Goal: Information Seeking & Learning: Learn about a topic

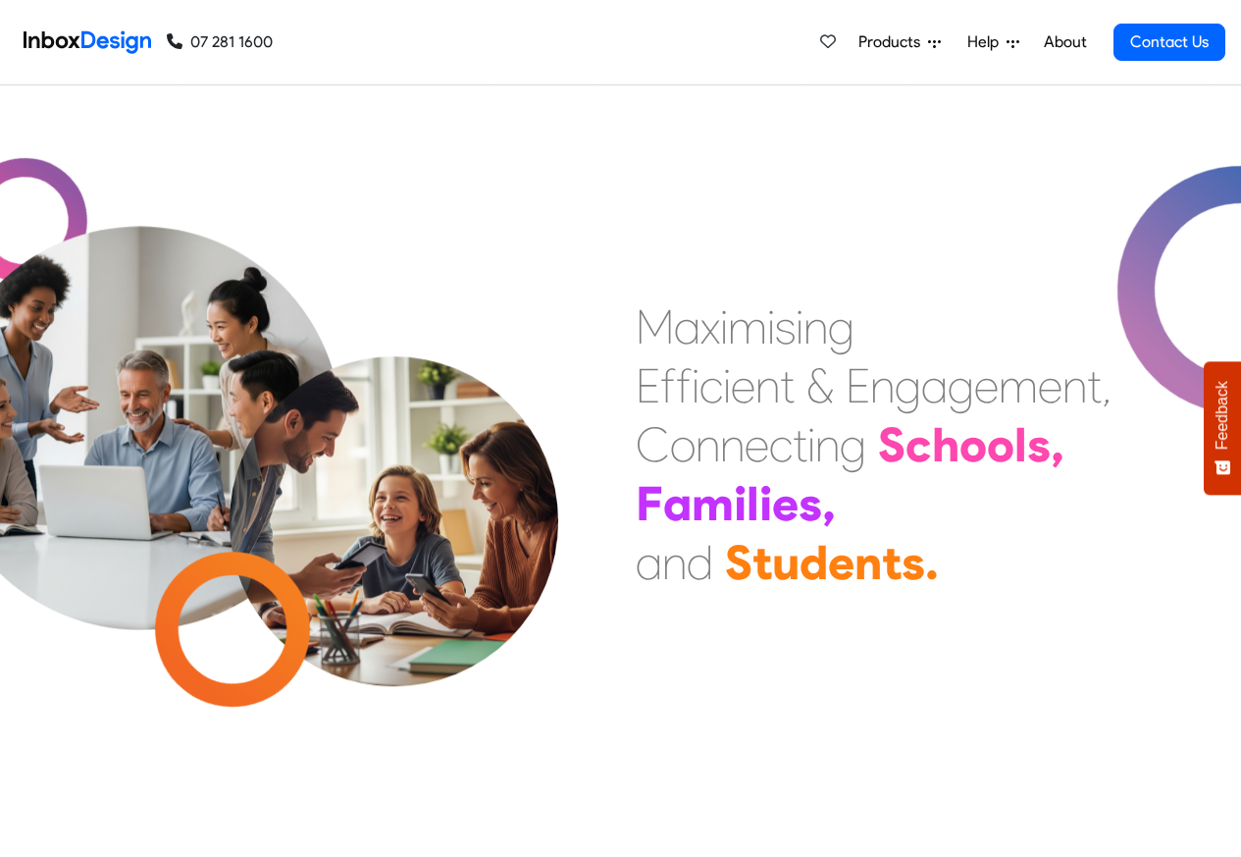
scroll to position [706, 0]
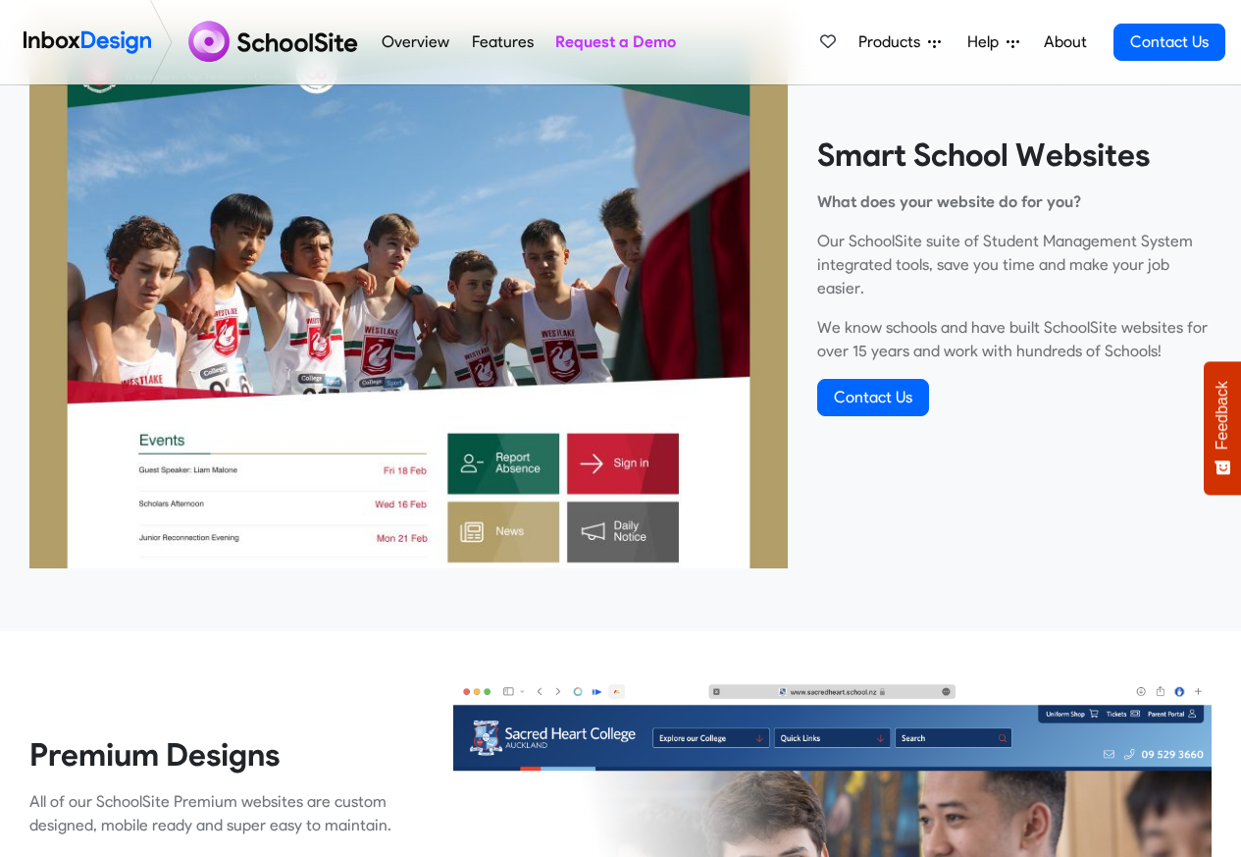
scroll to position [706, 0]
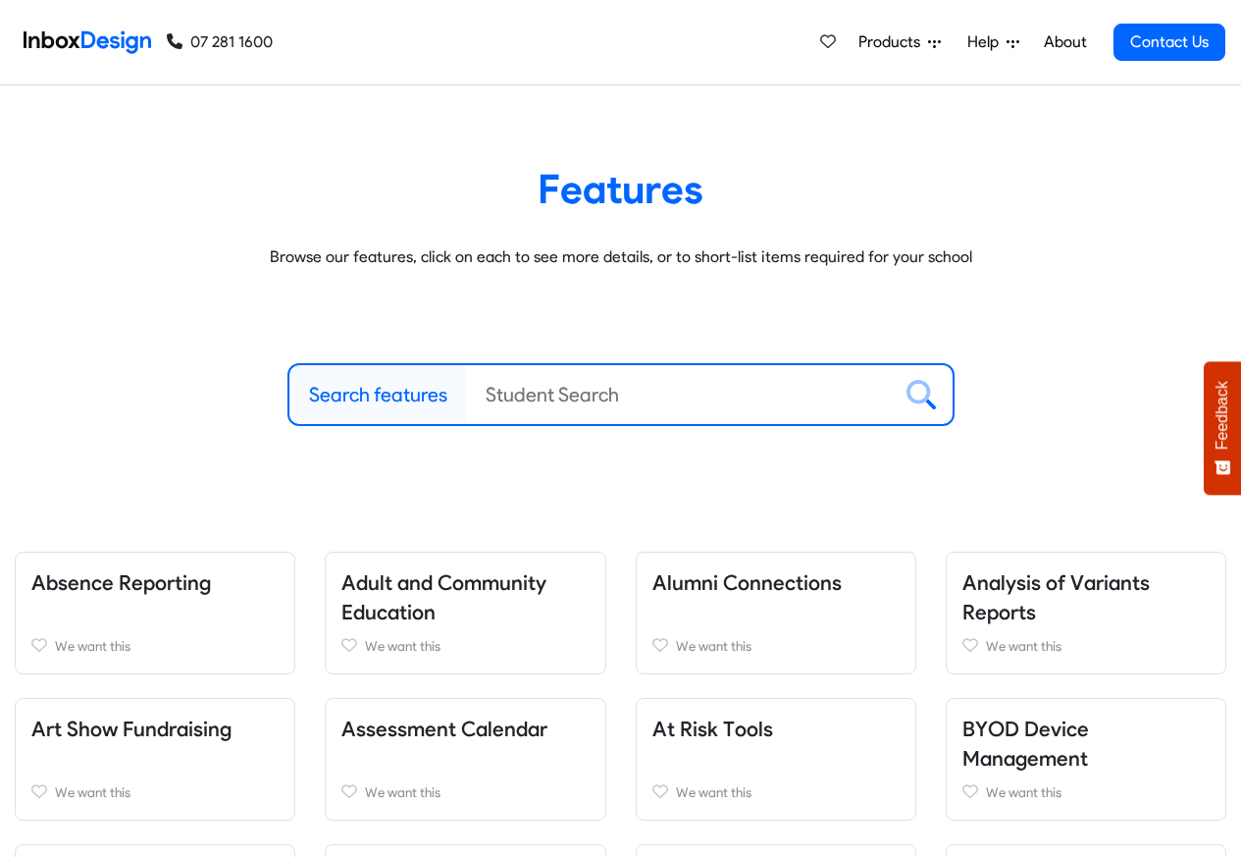
click at [391, 398] on label "Search features" at bounding box center [378, 394] width 138 height 29
click at [466, 398] on input "Search features" at bounding box center [678, 394] width 425 height 59
paste input "bespoke"
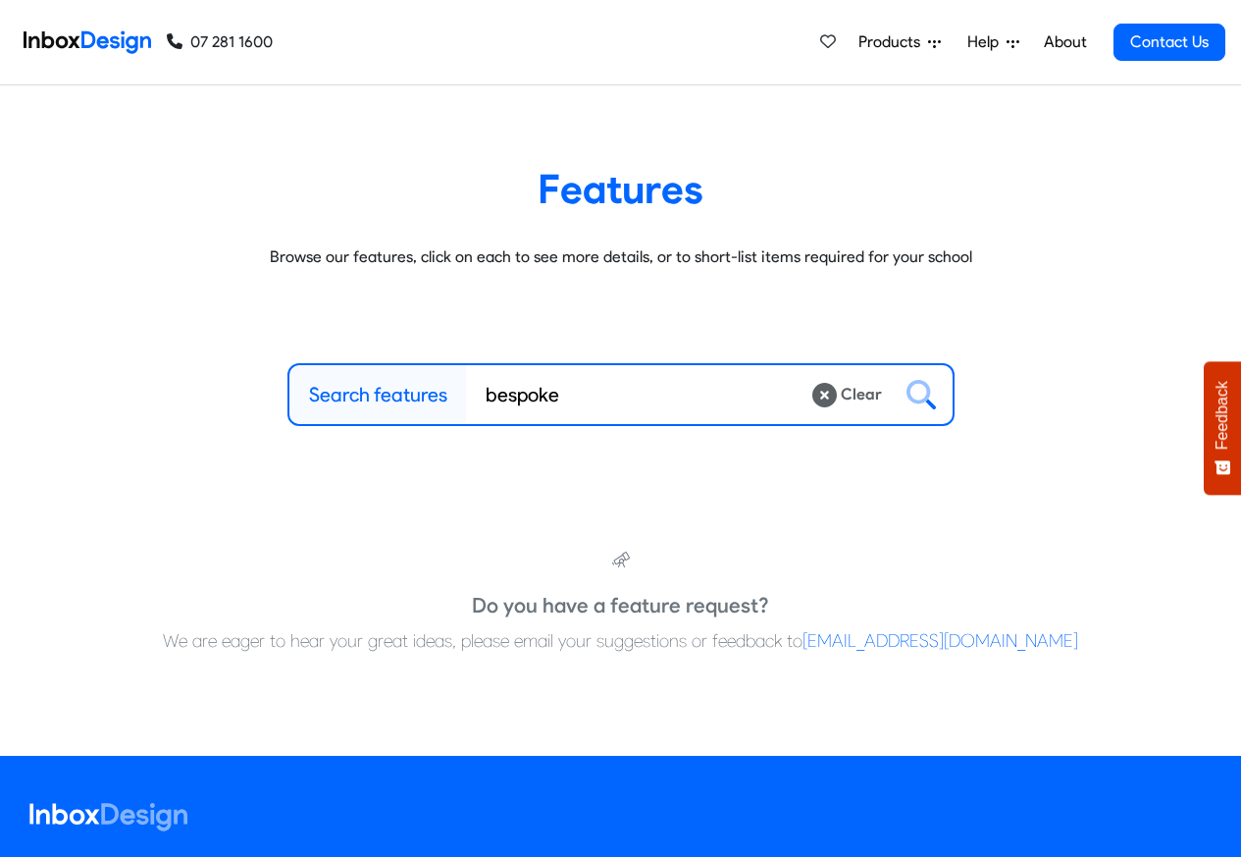
type input "bespoke"
